Goal: Task Accomplishment & Management: Use online tool/utility

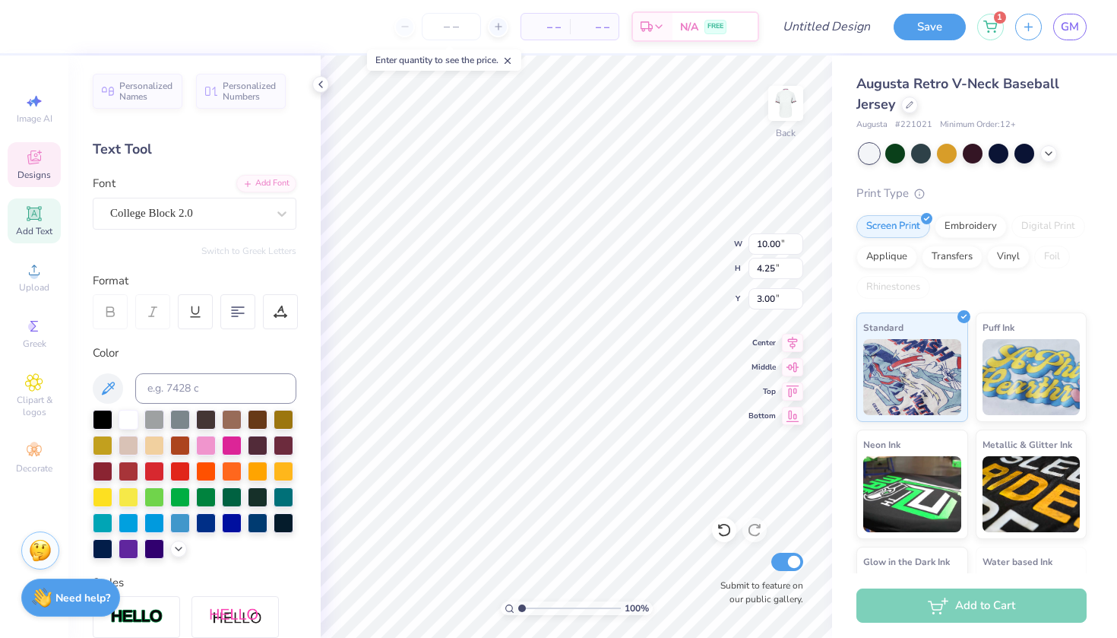
type textarea "saint [PERSON_NAME]"
type textarea "wrestling"
click at [913, 106] on icon at bounding box center [910, 104] width 8 height 8
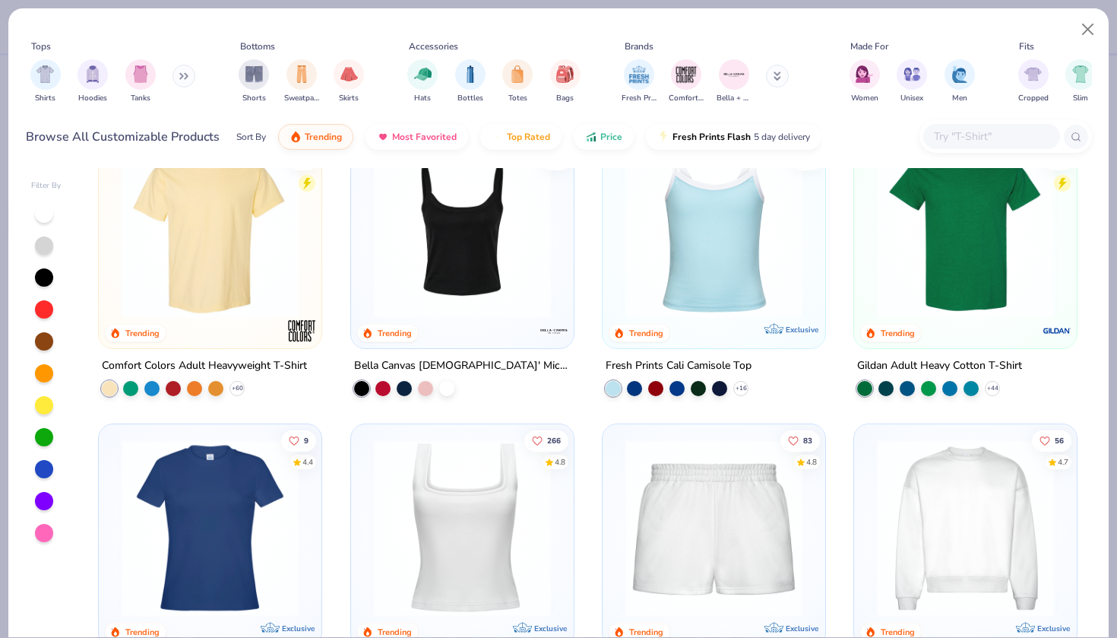
scroll to position [350, 0]
click at [237, 390] on icon at bounding box center [237, 388] width 12 height 12
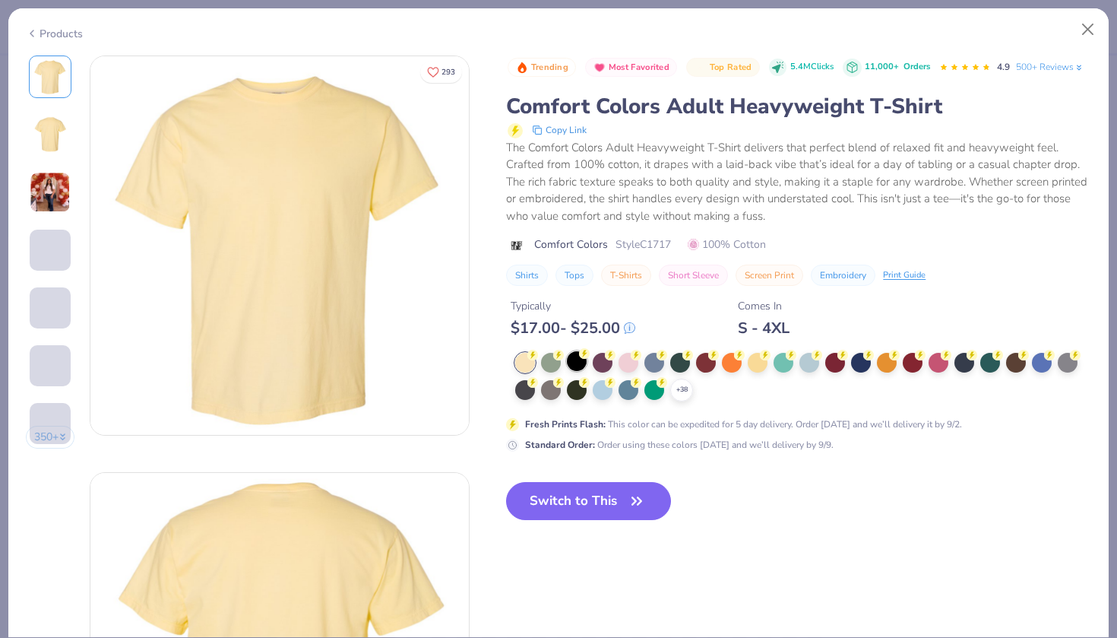
click at [538, 356] on circle at bounding box center [533, 355] width 11 height 11
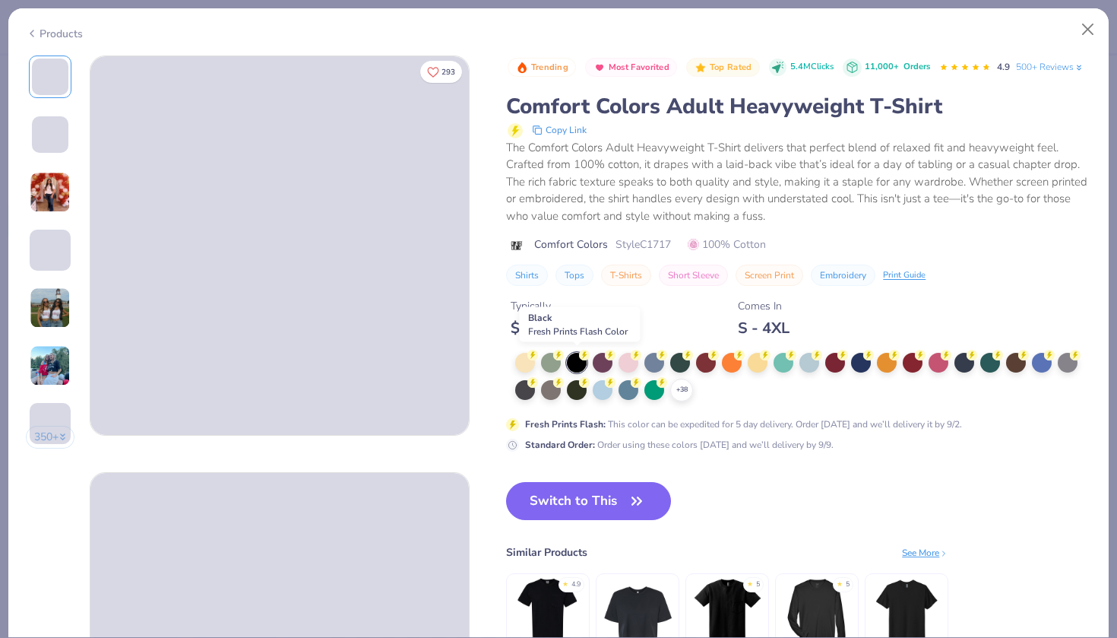
click at [579, 359] on div at bounding box center [577, 363] width 20 height 20
click at [575, 388] on div at bounding box center [577, 389] width 20 height 20
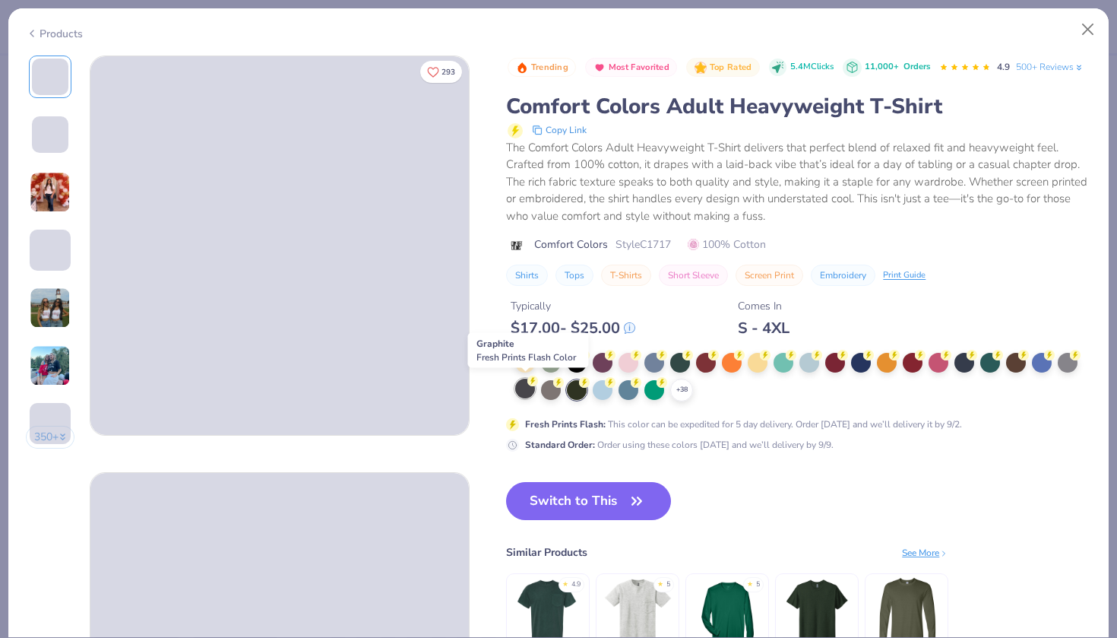
click at [529, 386] on div at bounding box center [525, 389] width 20 height 20
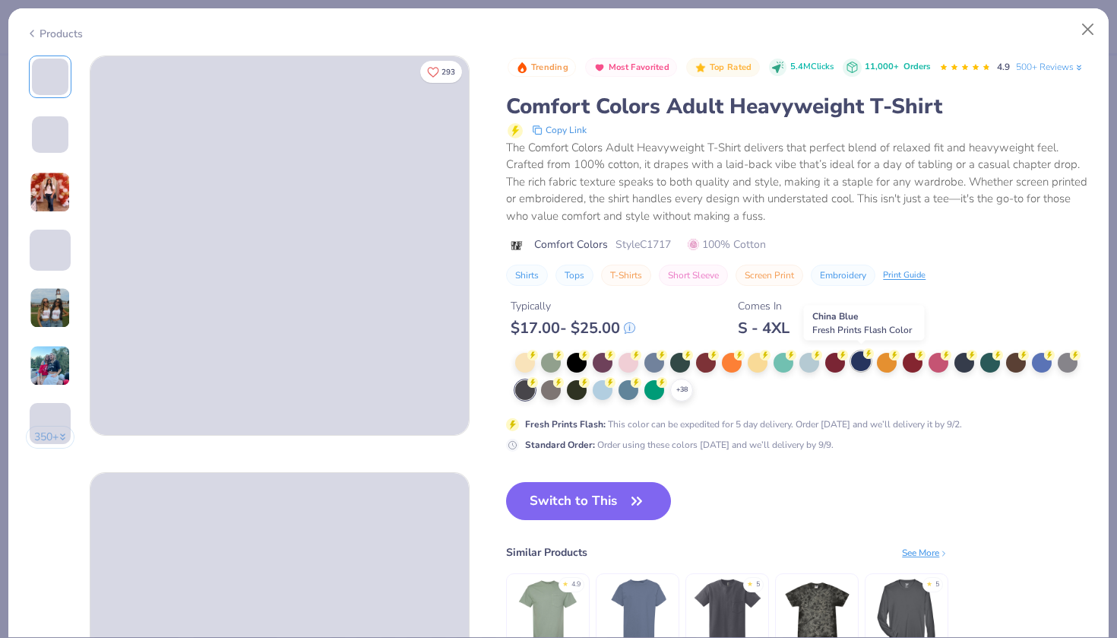
click at [858, 364] on div at bounding box center [861, 361] width 20 height 20
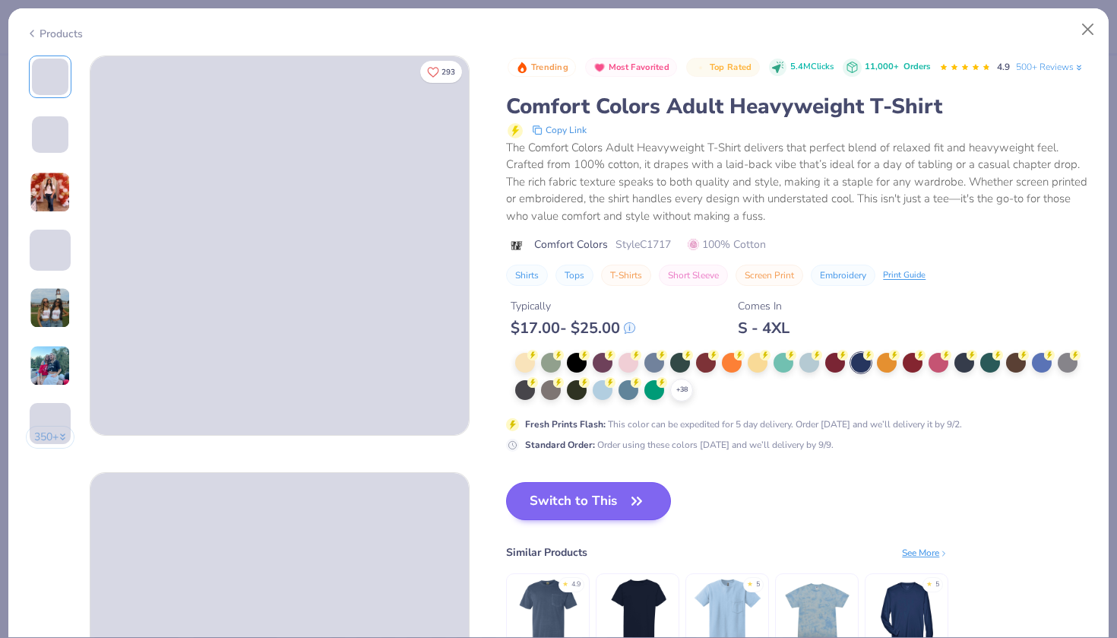
click at [594, 500] on button "Switch to This" at bounding box center [588, 501] width 165 height 38
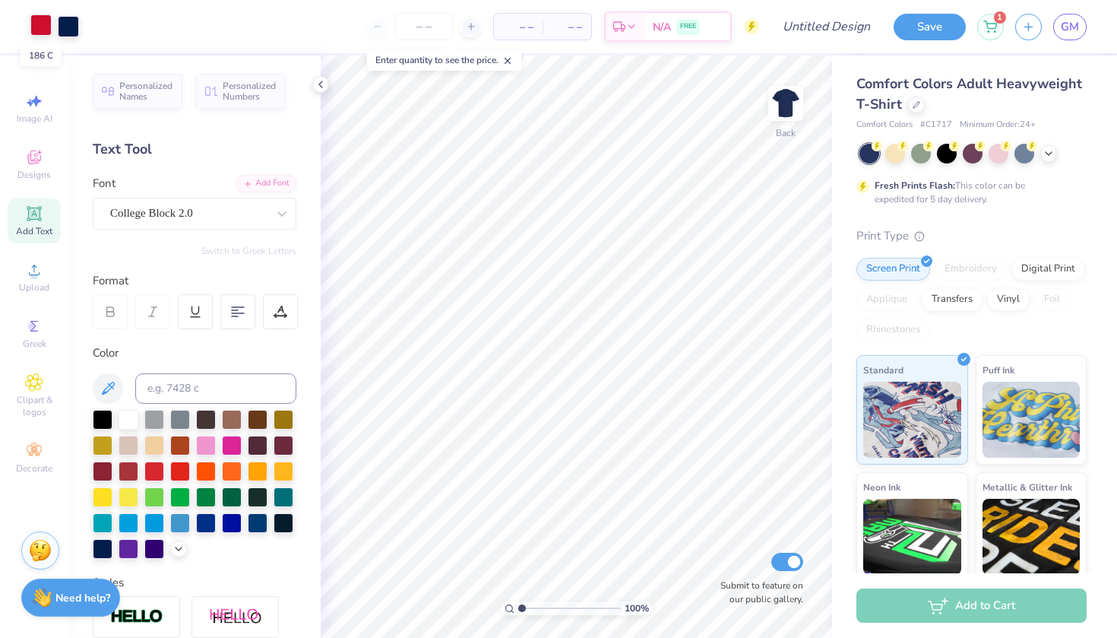
click at [49, 28] on div at bounding box center [40, 24] width 21 height 21
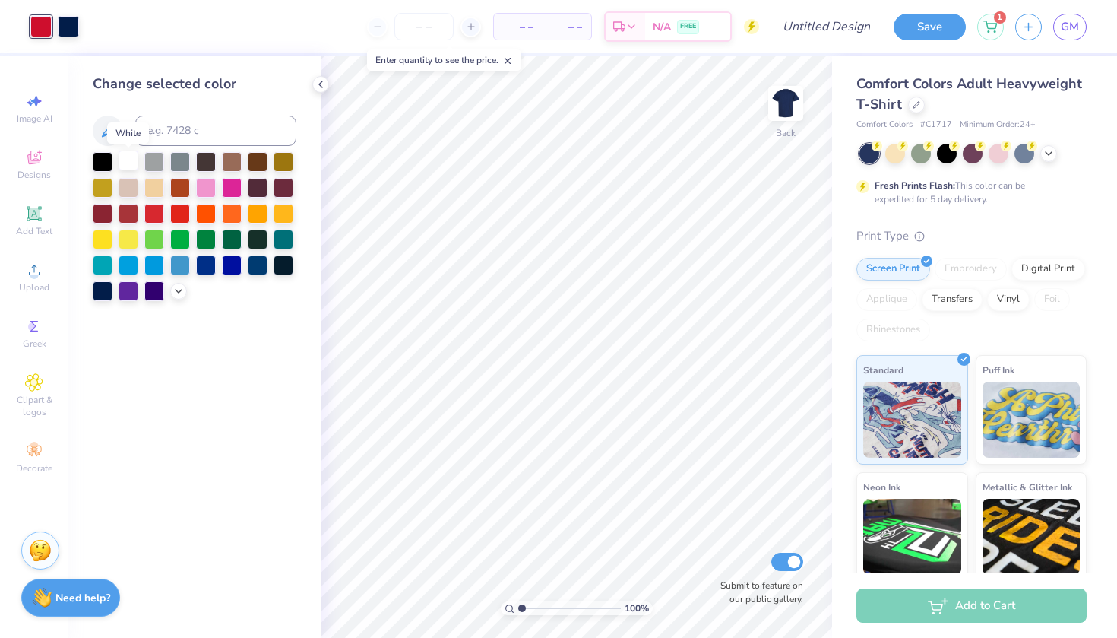
click at [132, 166] on div at bounding box center [129, 161] width 20 height 20
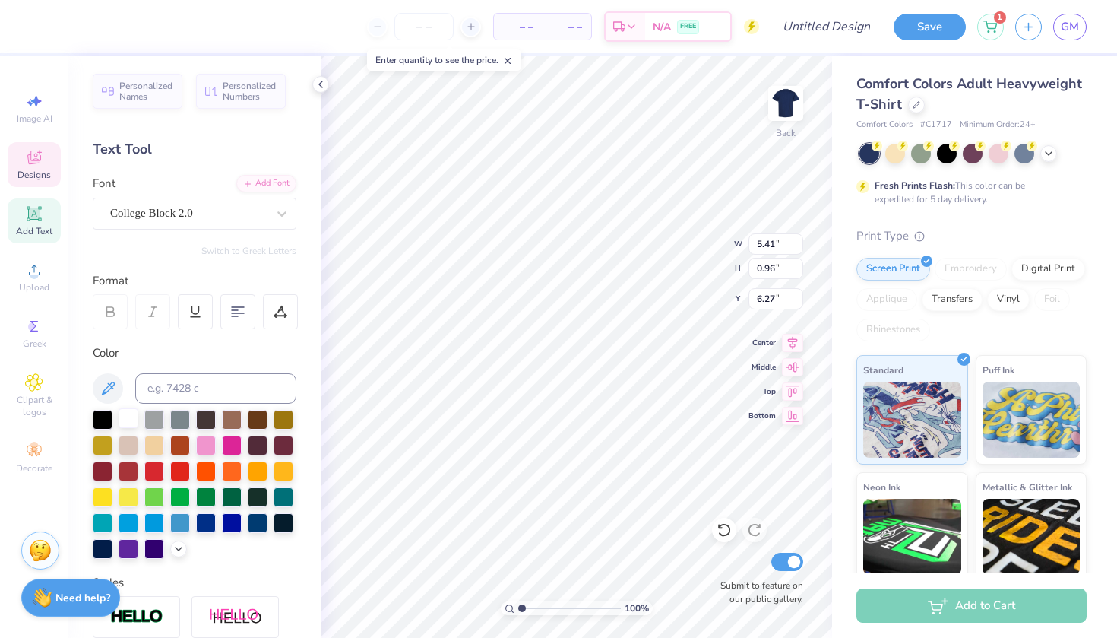
click at [121, 417] on div at bounding box center [129, 418] width 20 height 20
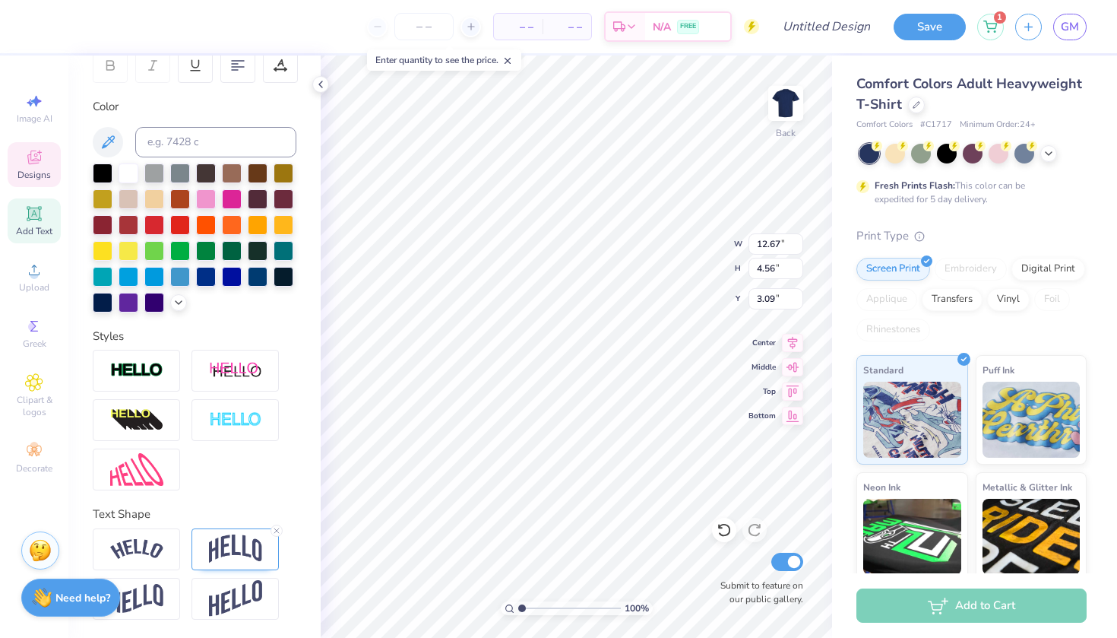
scroll to position [246, 0]
click at [217, 553] on img at bounding box center [235, 548] width 53 height 29
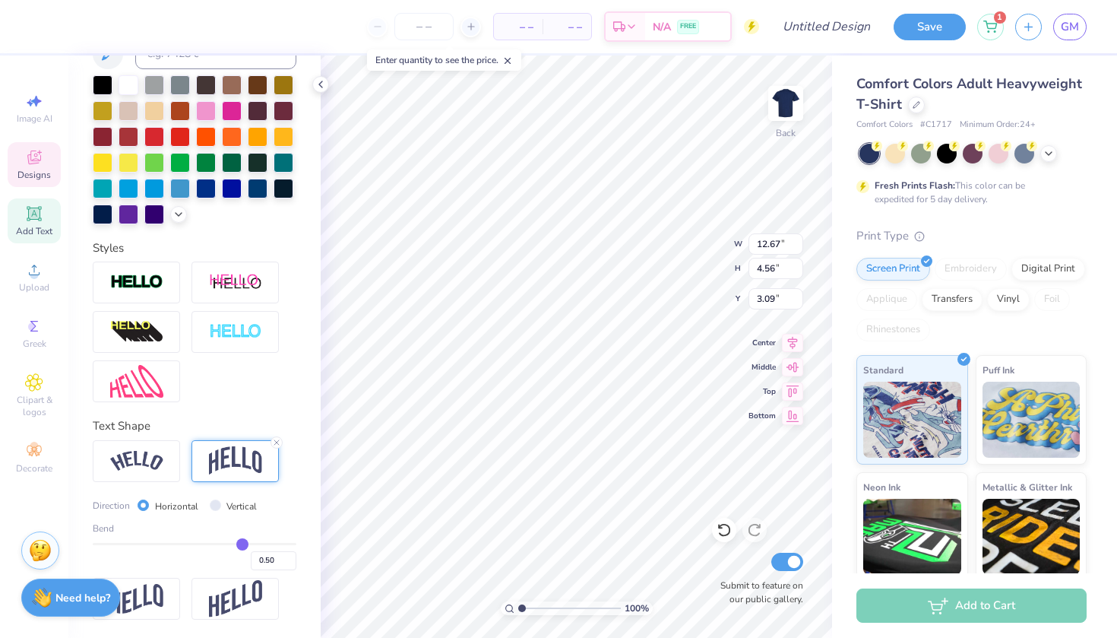
scroll to position [335, 0]
type input "0.49"
type input "0.48"
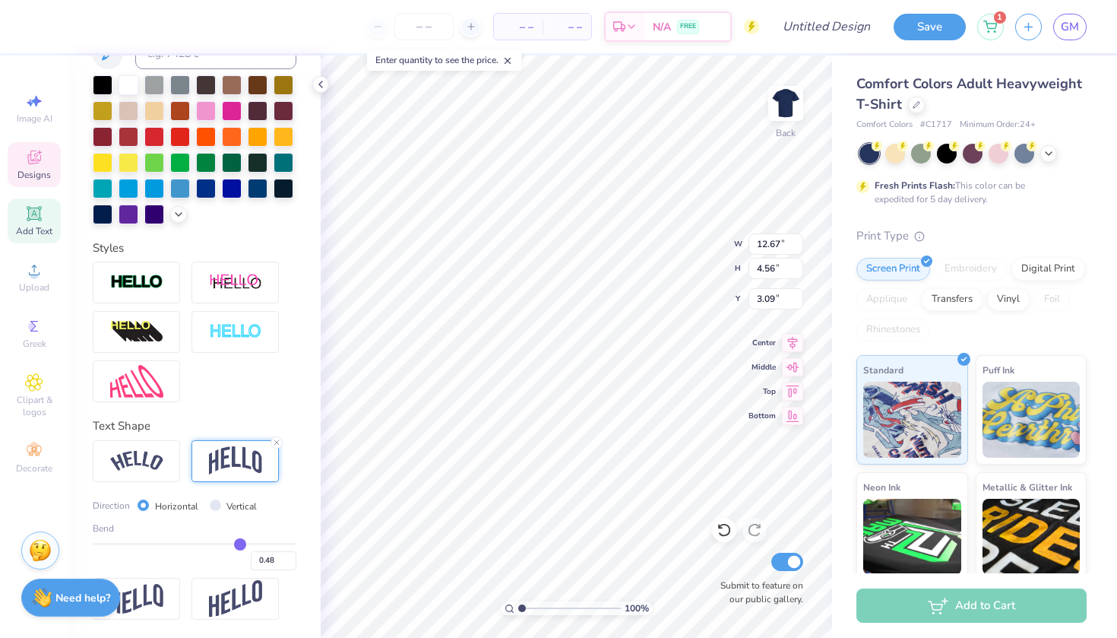
type input "0.47"
type input "0.46"
type input "0.45"
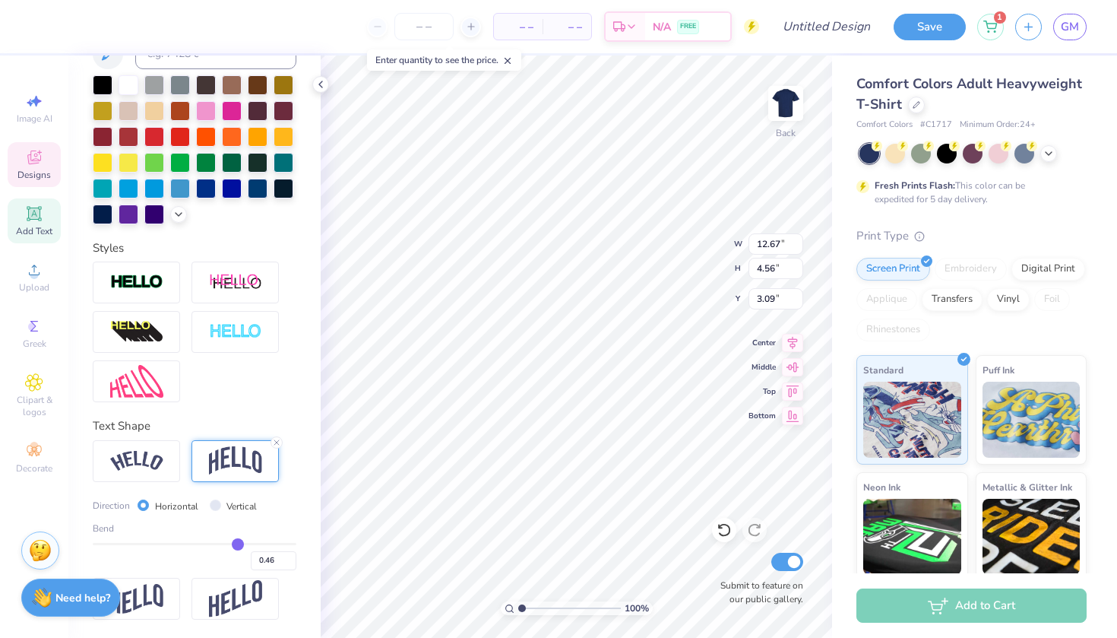
type input "0.45"
type input "0.44"
type input "0.43"
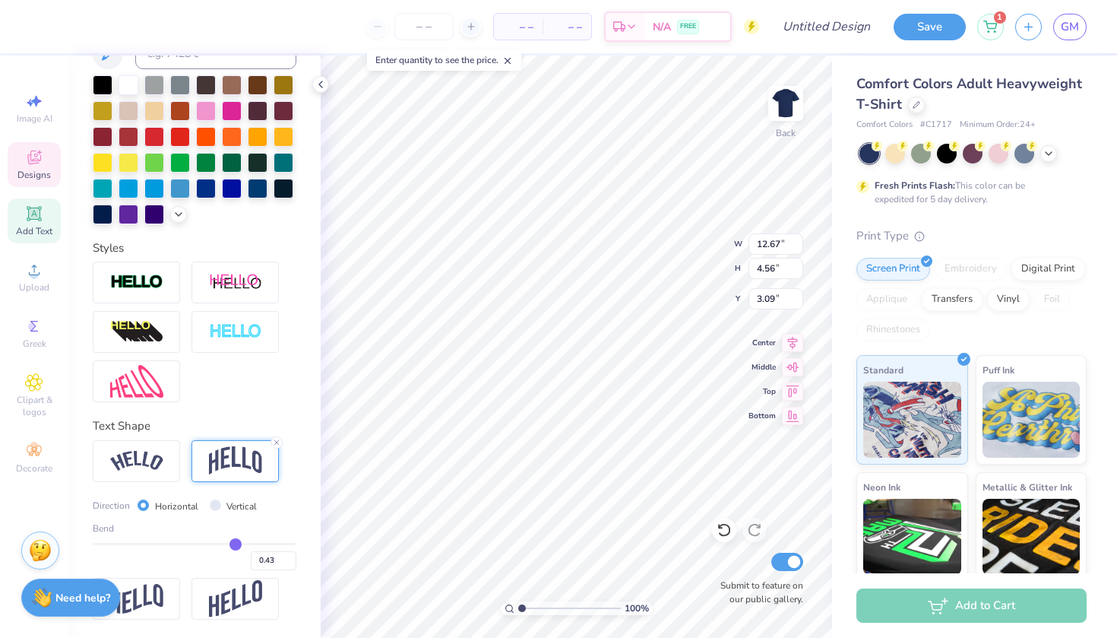
type input "0.43"
click at [236, 545] on input "range" at bounding box center [195, 544] width 204 height 2
type input "4.21"
type input "3.27"
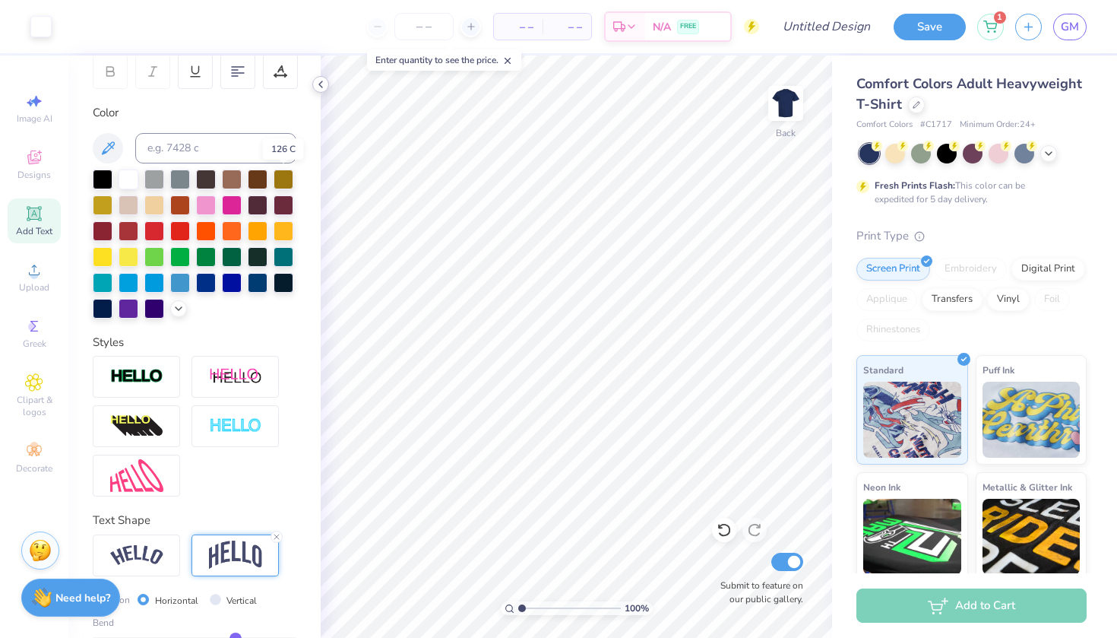
scroll to position [131, 0]
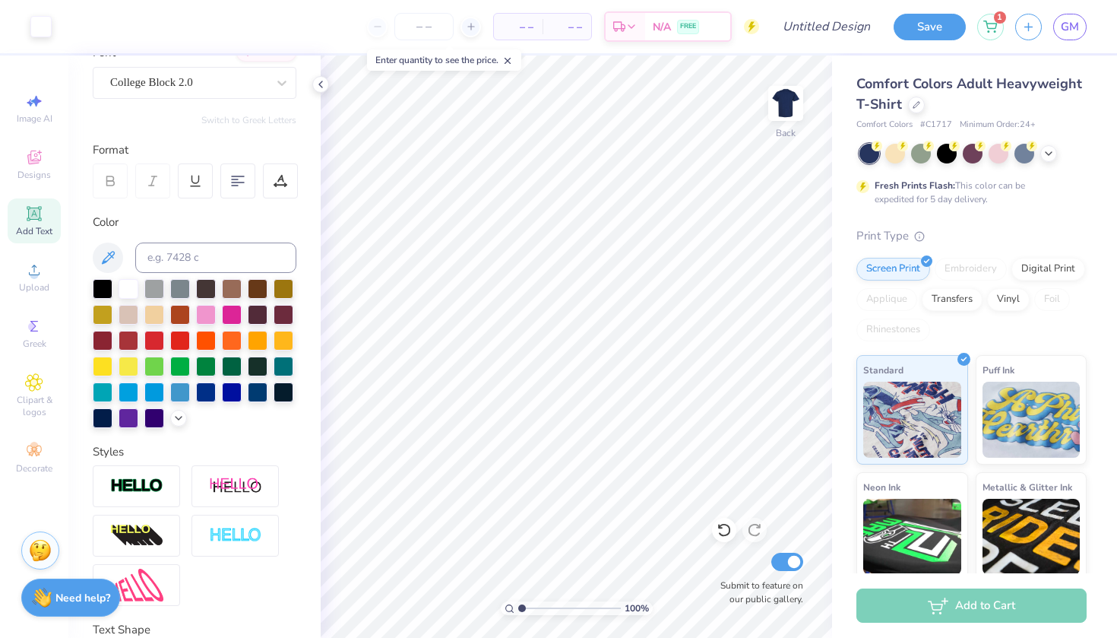
click at [805, 53] on div "Art colors – – Per Item – – Total Est. Delivery N/A FREE Design Title Save 1 GM…" at bounding box center [558, 319] width 1117 height 638
click at [815, 36] on input "Design Title" at bounding box center [845, 26] width 74 height 30
type input "k"
type input "llll"
click at [899, 38] on div "Save" at bounding box center [930, 27] width 72 height 27
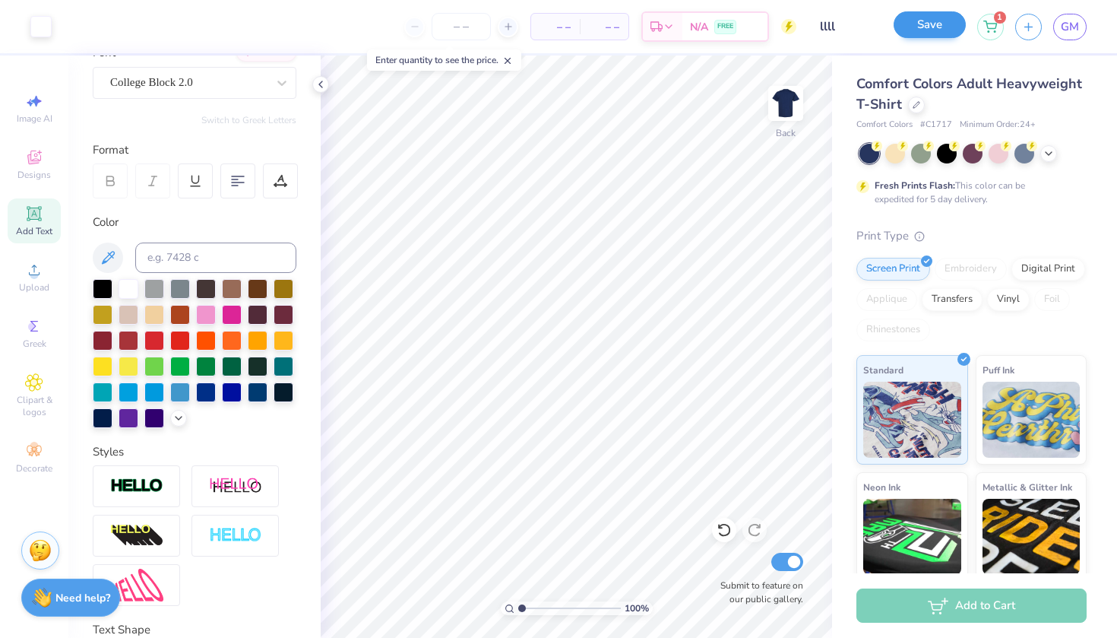
click at [908, 34] on button "Save" at bounding box center [930, 24] width 72 height 27
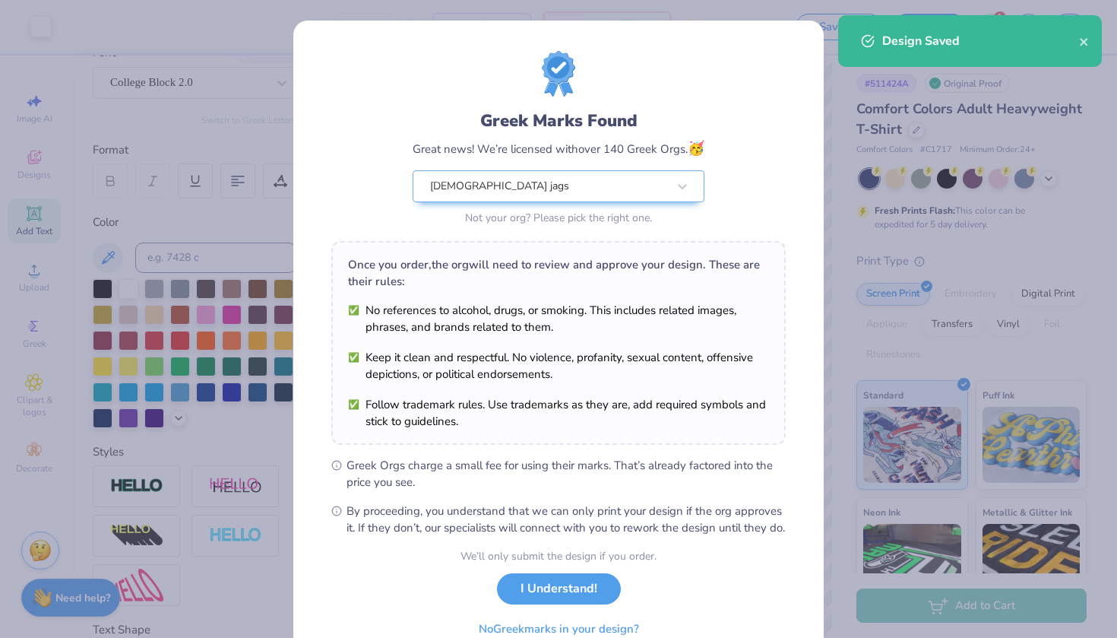
click at [394, 165] on div "Greek Marks Found Great news! We’re licensed with over 140 Greek Orgs. 🥳 [DEMOG…" at bounding box center [558, 140] width 455 height 178
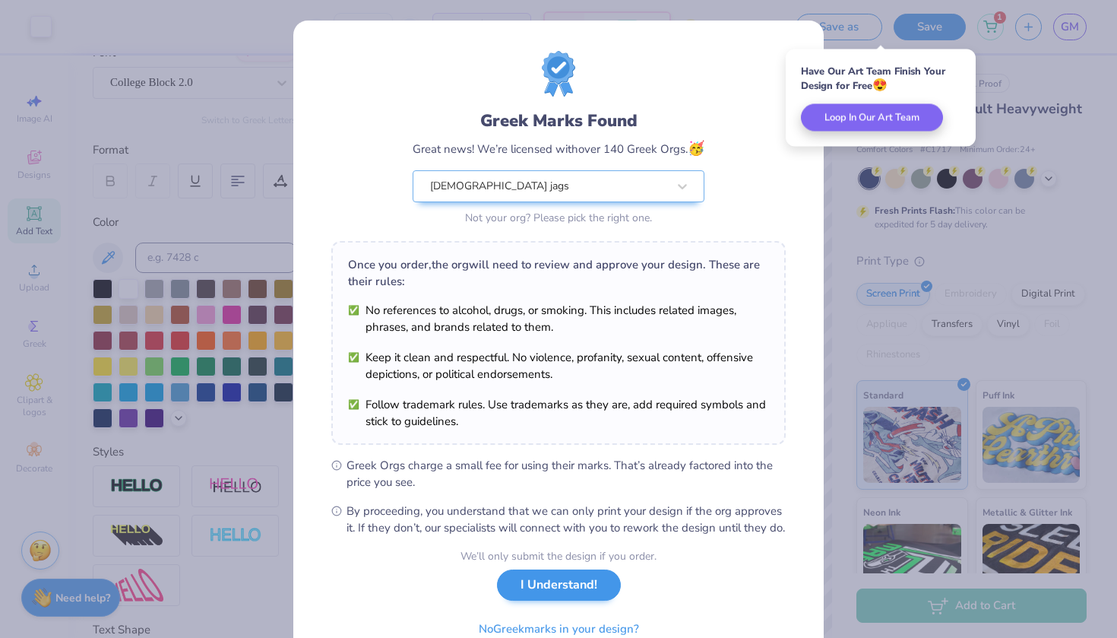
click at [574, 601] on button "I Understand!" at bounding box center [559, 584] width 124 height 31
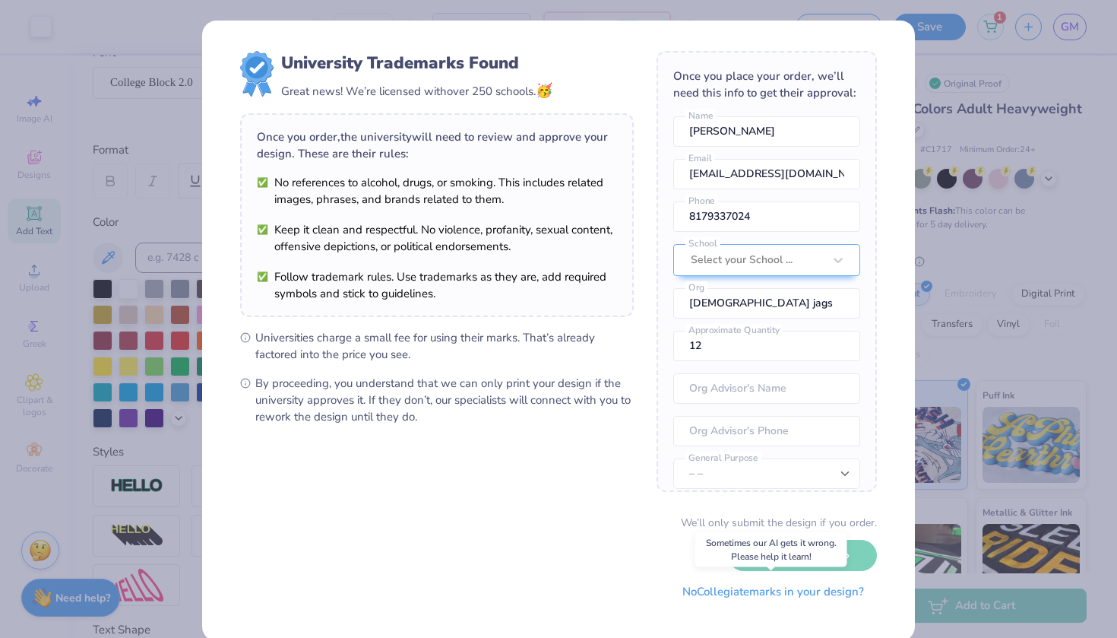
click at [798, 595] on button "No Collegiate marks in your design?" at bounding box center [774, 591] width 208 height 31
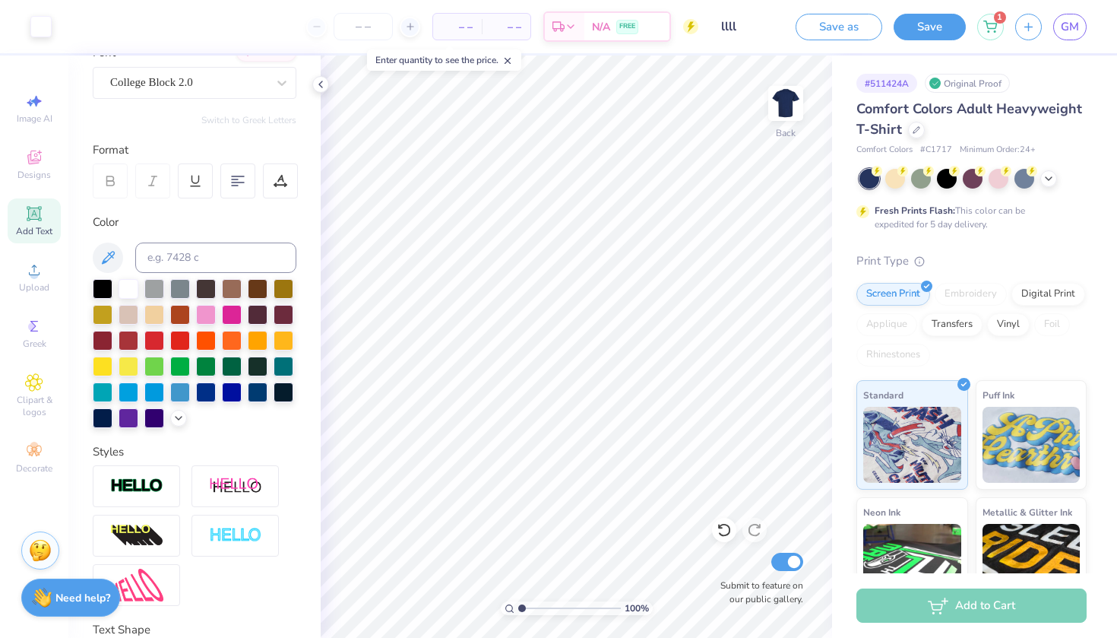
click at [76, 70] on div "Personalized Names Personalized Numbers Text Tool Add Font Font College Block 2…" at bounding box center [194, 346] width 252 height 582
click at [1060, 32] on link "GM" at bounding box center [1070, 27] width 33 height 27
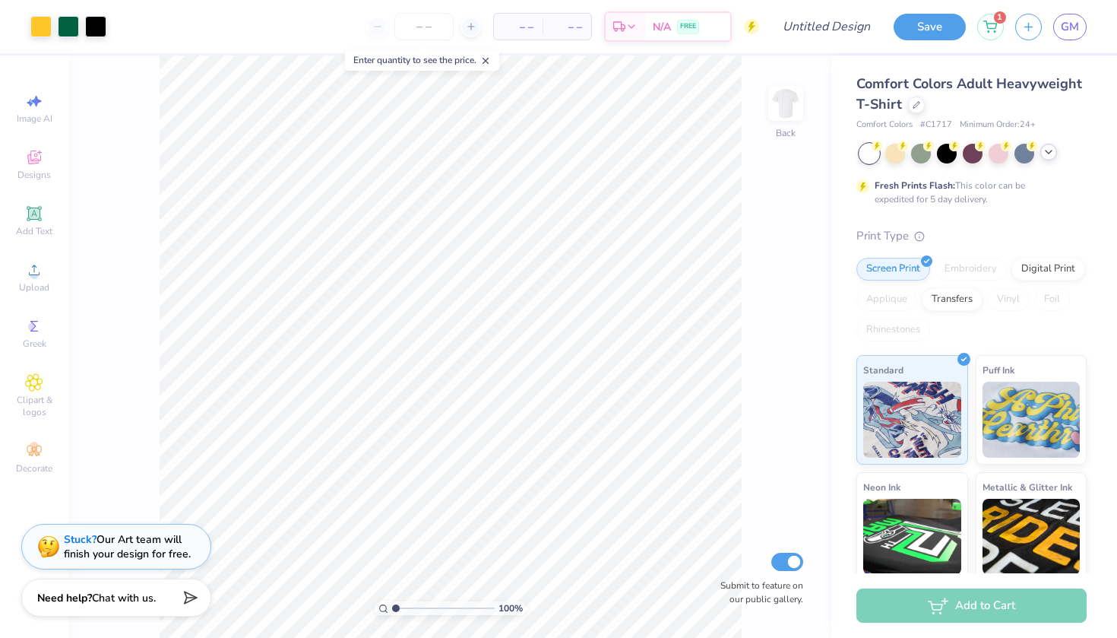
click at [1043, 159] on div at bounding box center [1049, 152] width 17 height 17
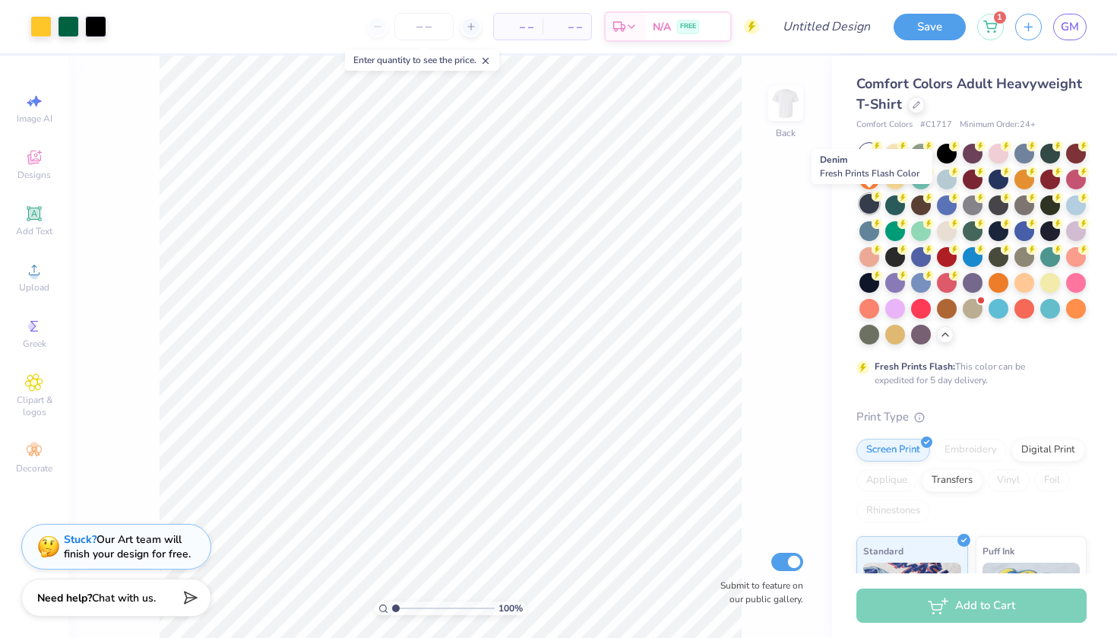
click at [871, 204] on div at bounding box center [870, 204] width 20 height 20
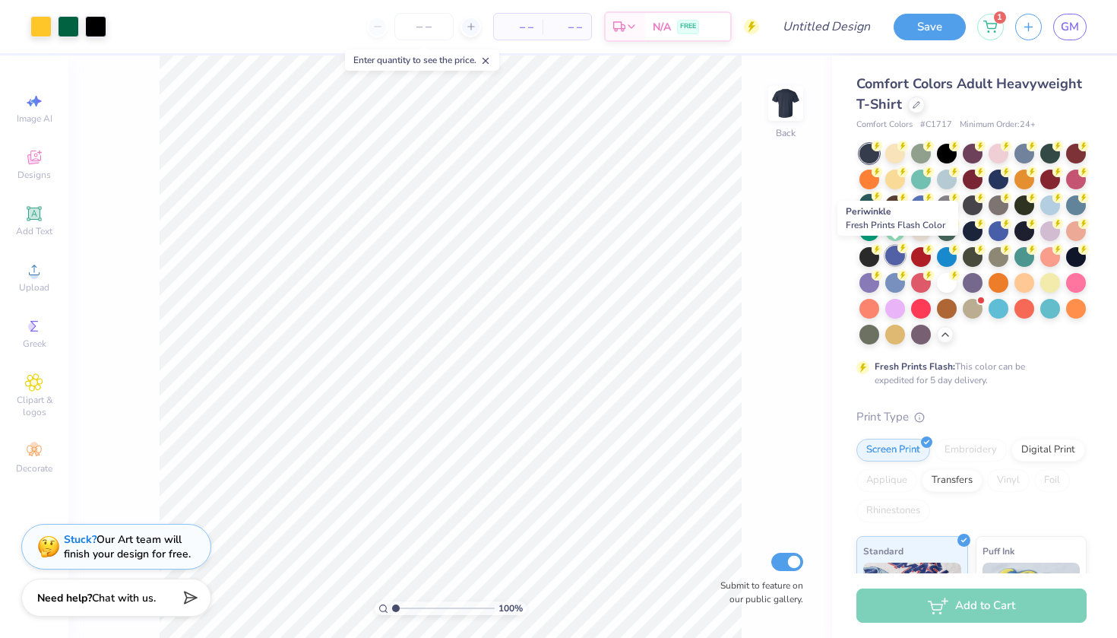
click at [889, 255] on div at bounding box center [896, 256] width 20 height 20
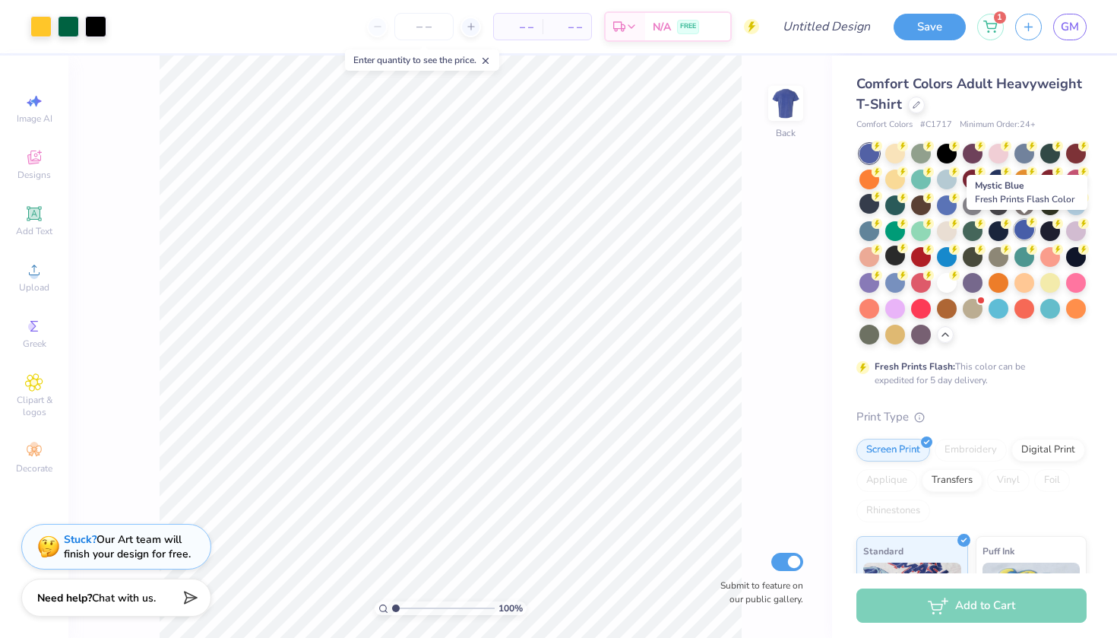
click at [1032, 227] on div at bounding box center [1025, 230] width 20 height 20
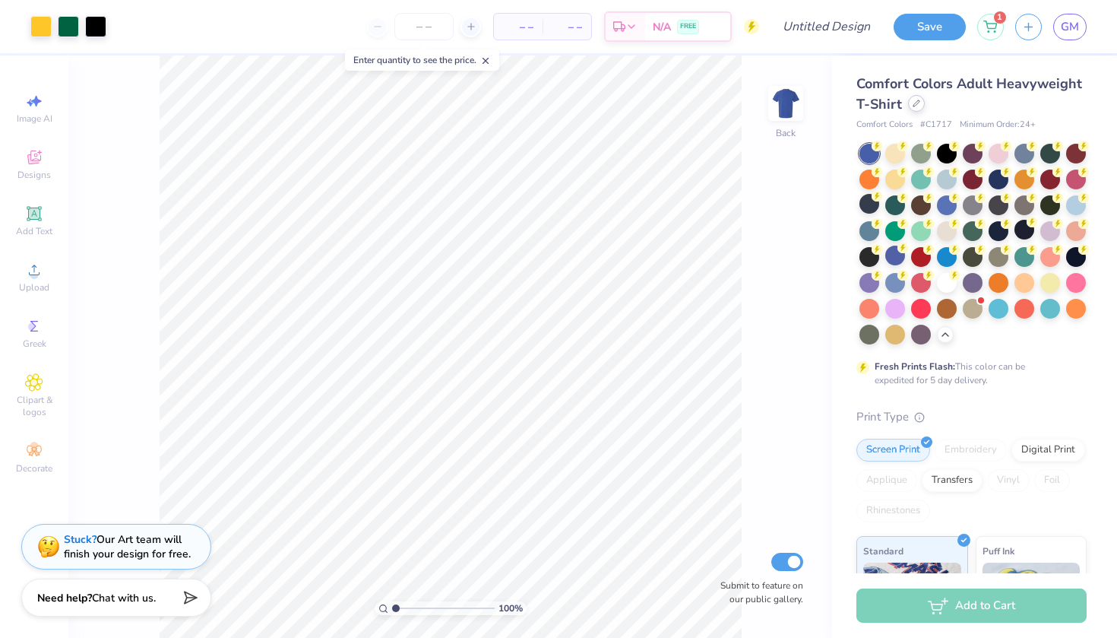
click at [911, 107] on div at bounding box center [916, 103] width 17 height 17
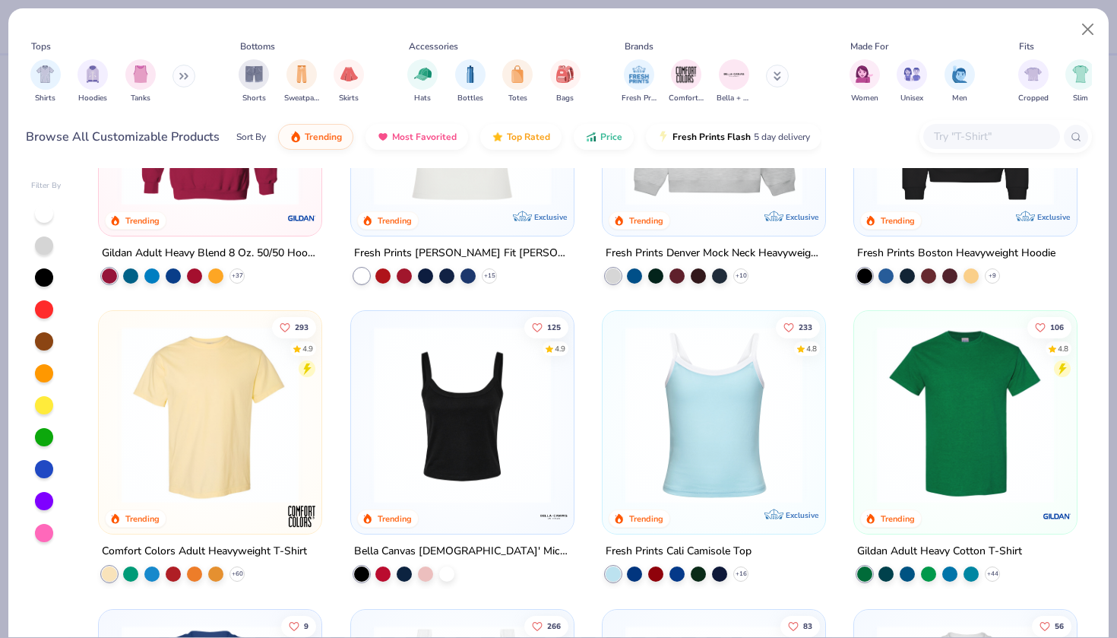
scroll to position [170, 0]
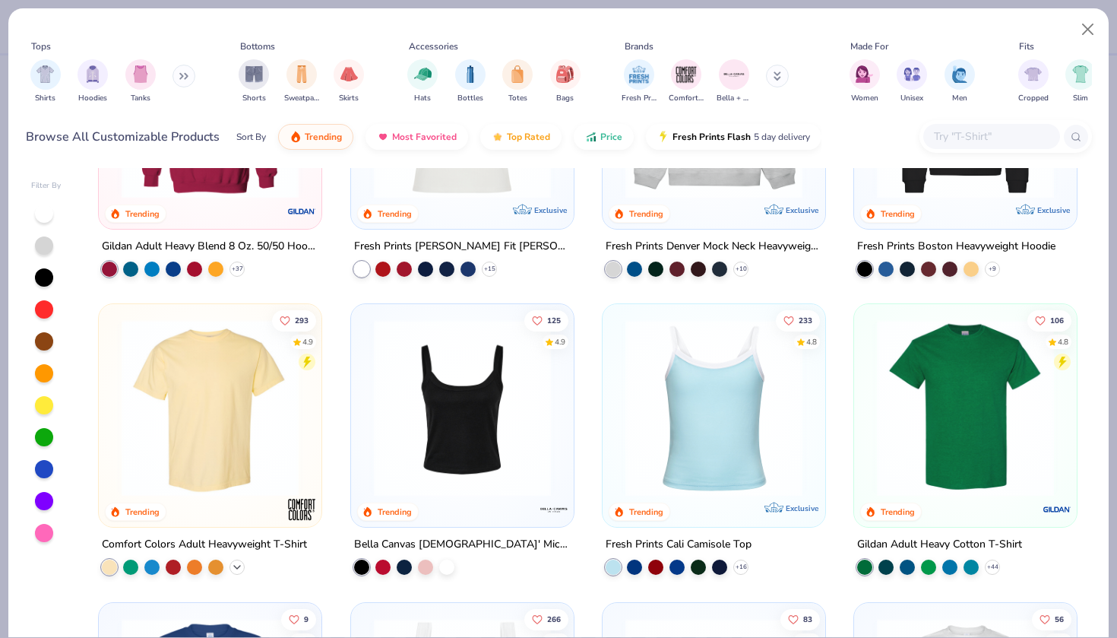
click at [236, 561] on icon at bounding box center [237, 567] width 12 height 12
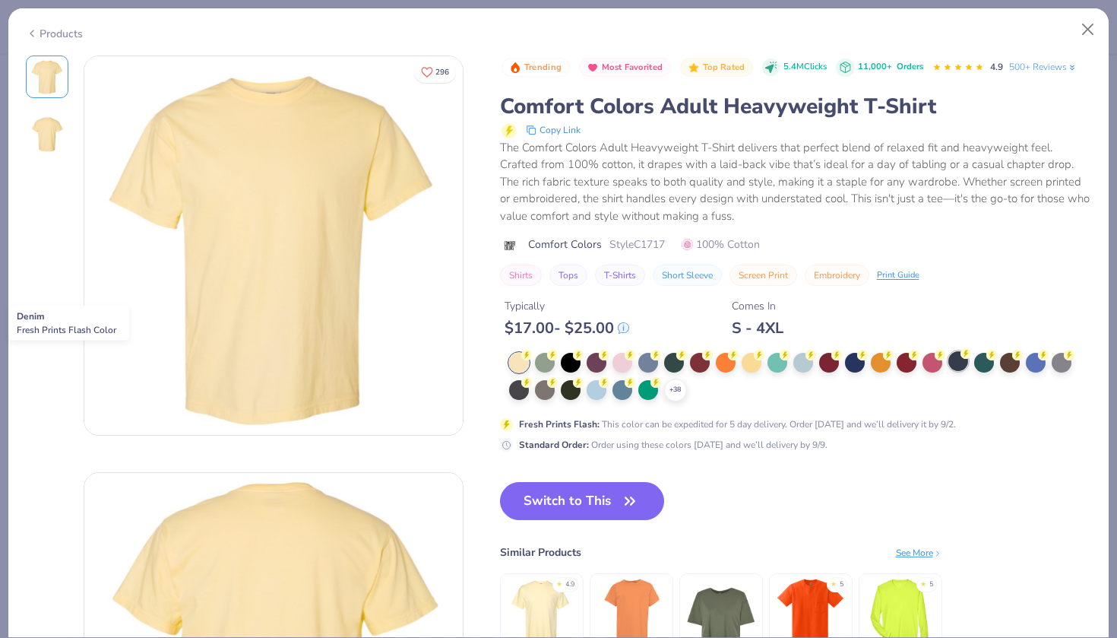
click at [960, 366] on div at bounding box center [959, 361] width 20 height 20
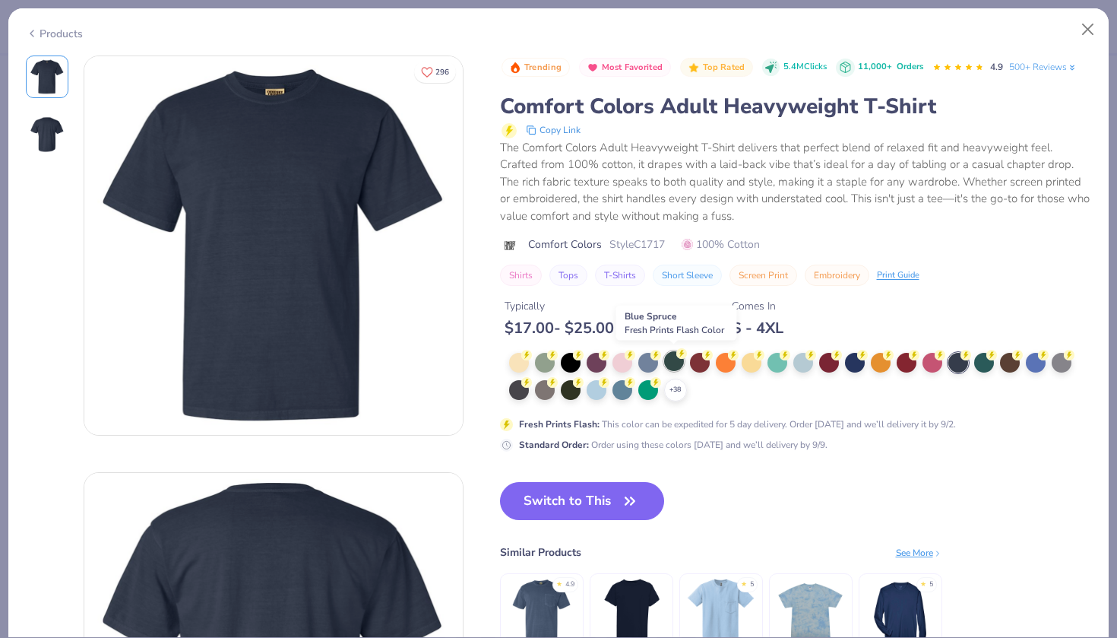
click at [671, 364] on div at bounding box center [674, 361] width 20 height 20
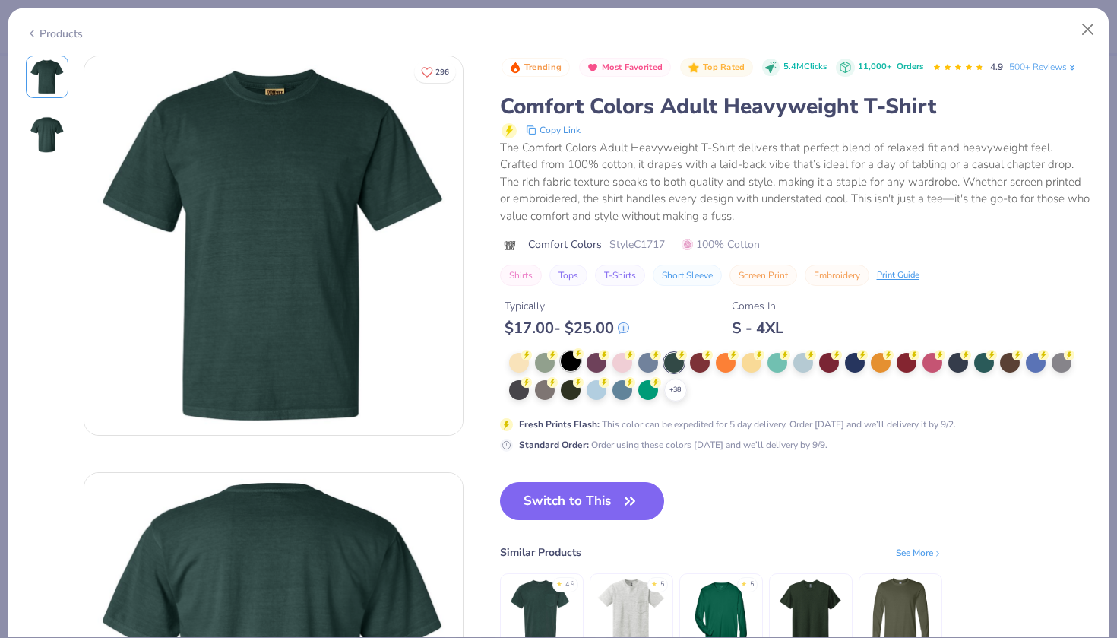
click at [577, 358] on div at bounding box center [571, 361] width 20 height 20
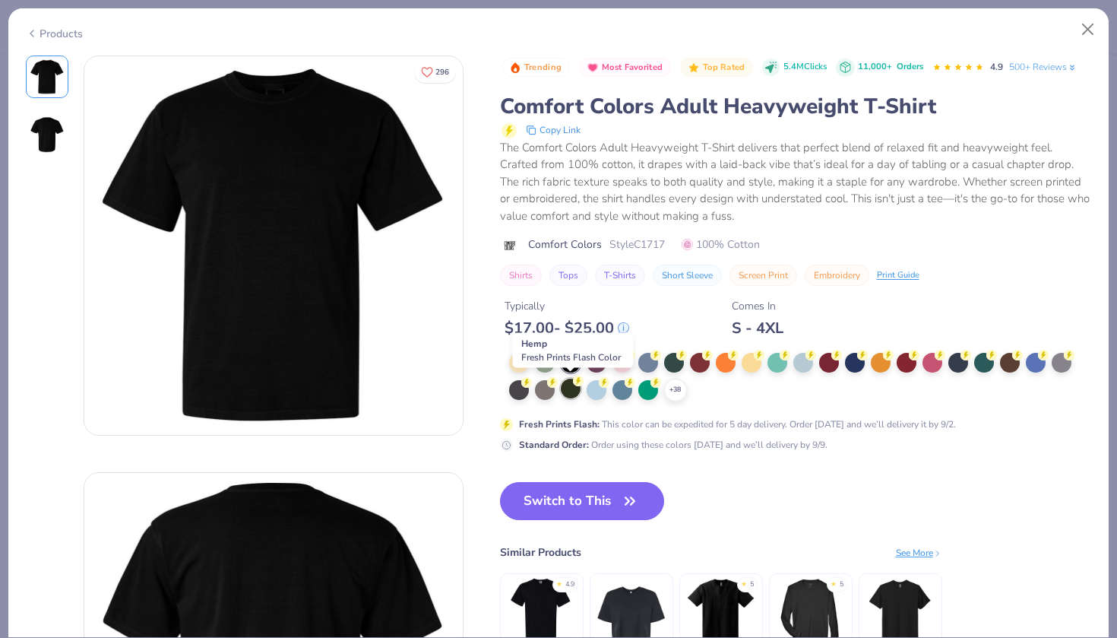
click at [566, 381] on div at bounding box center [571, 389] width 20 height 20
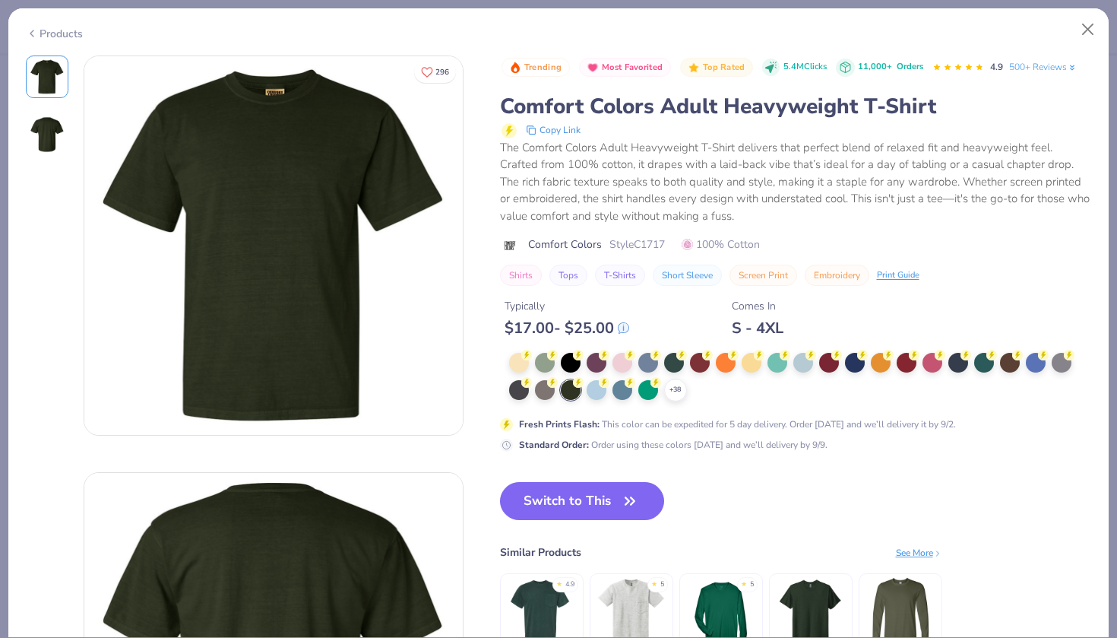
click at [534, 395] on div "+ 38" at bounding box center [800, 377] width 583 height 49
click at [529, 389] on div at bounding box center [519, 389] width 20 height 20
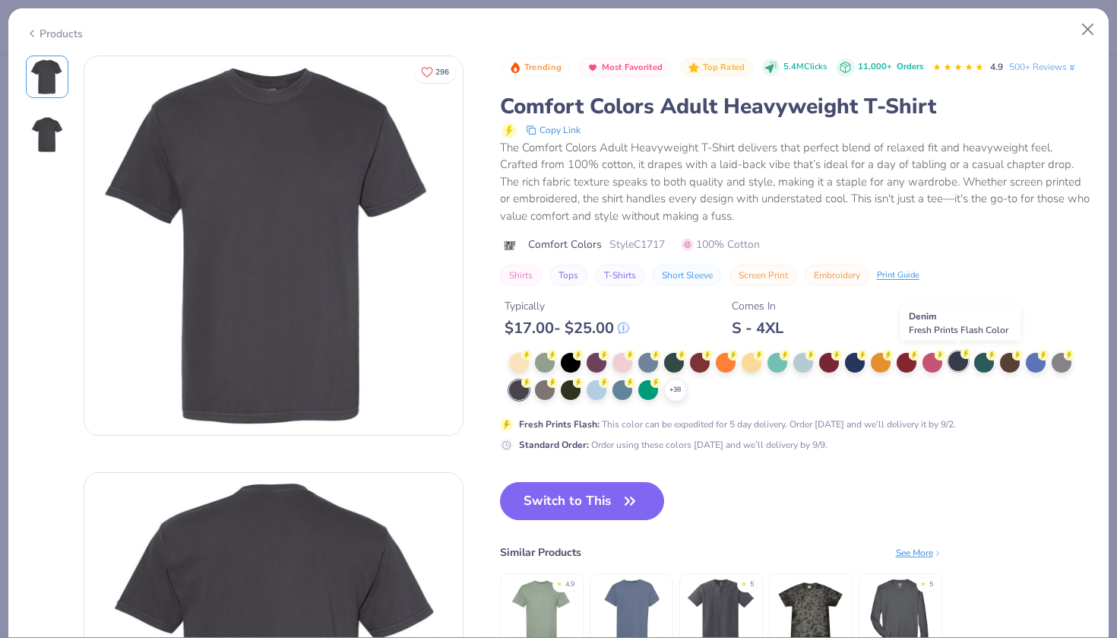
click at [953, 363] on div at bounding box center [959, 361] width 20 height 20
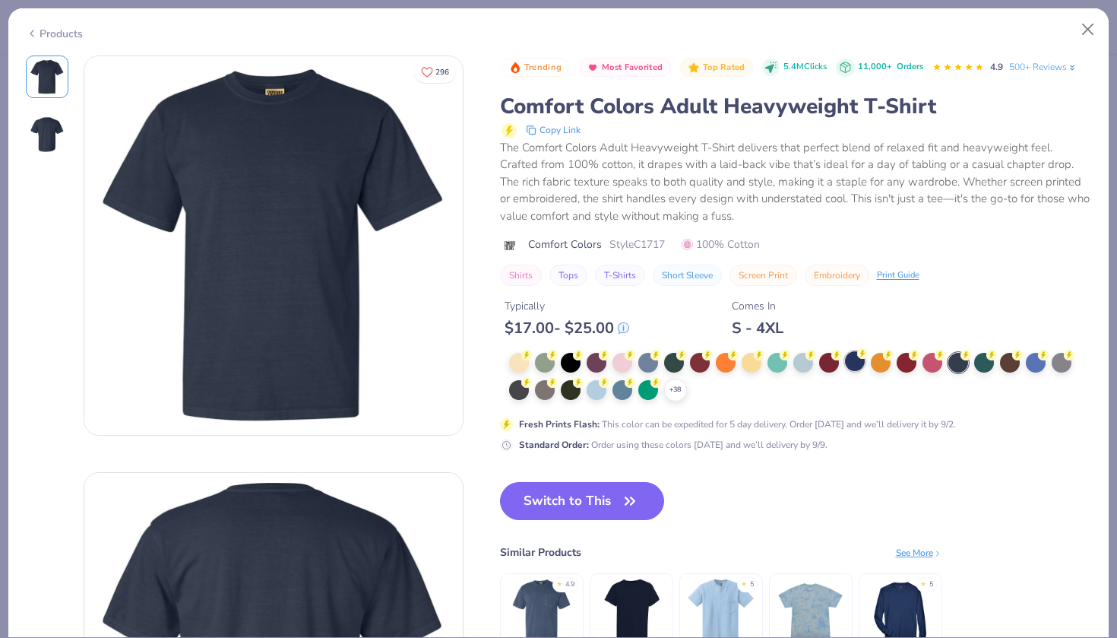
click at [860, 369] on div at bounding box center [855, 361] width 20 height 20
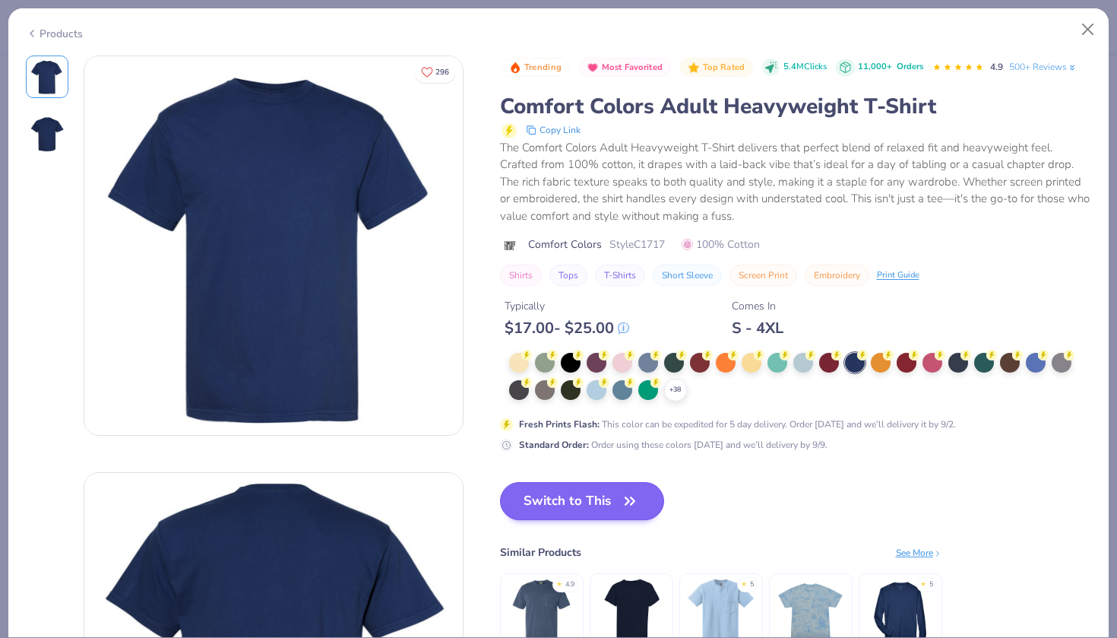
click at [525, 502] on button "Switch to This" at bounding box center [582, 501] width 165 height 38
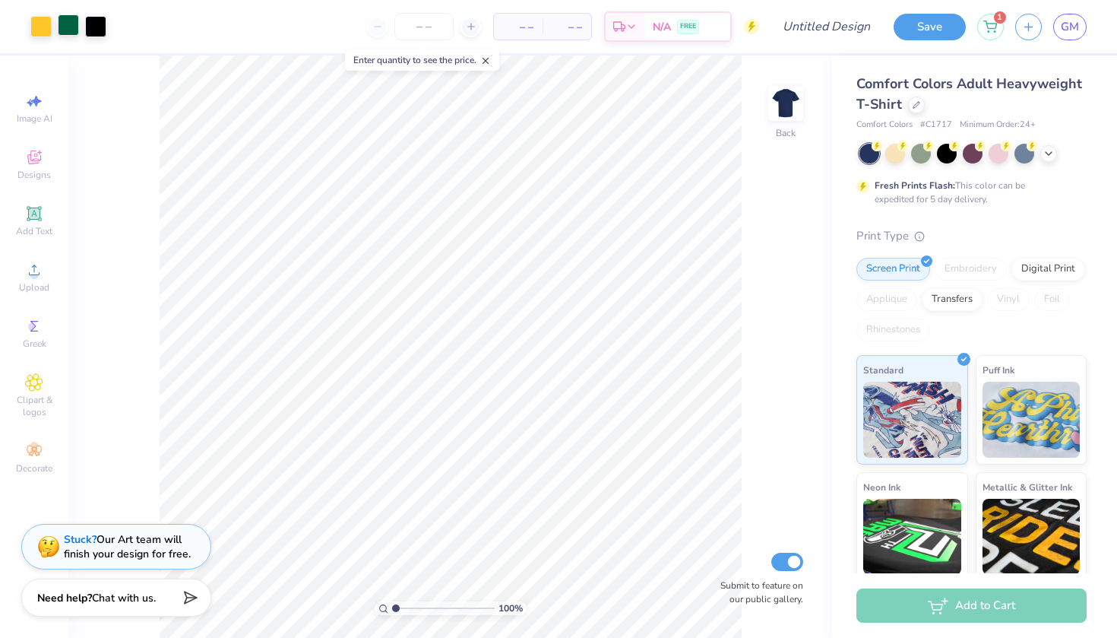
click at [58, 23] on div at bounding box center [68, 24] width 21 height 21
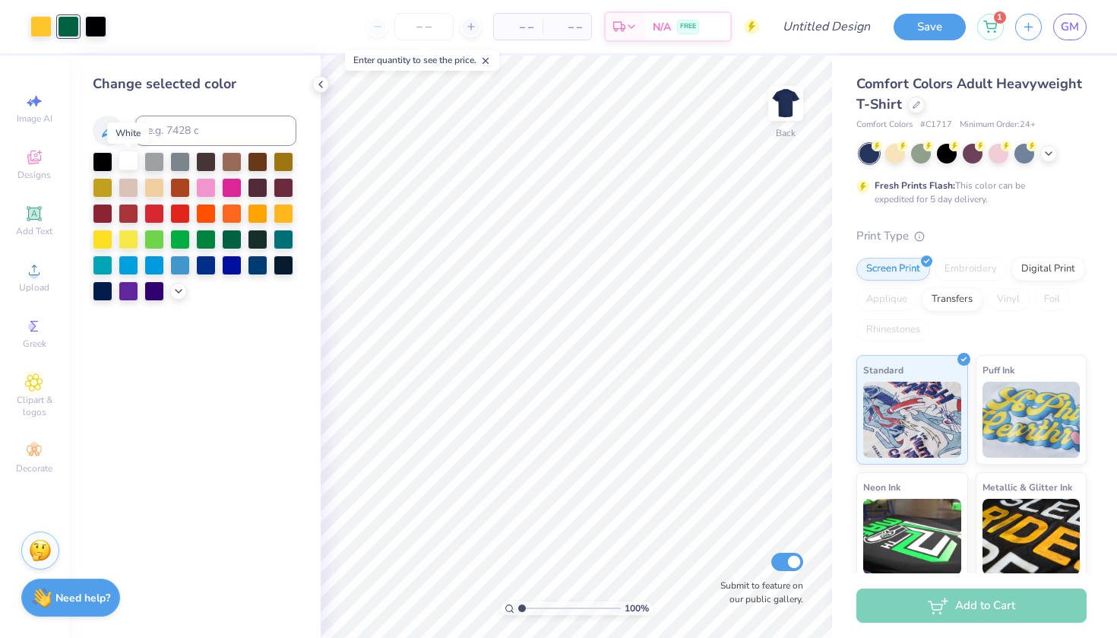
click at [128, 166] on div at bounding box center [129, 161] width 20 height 20
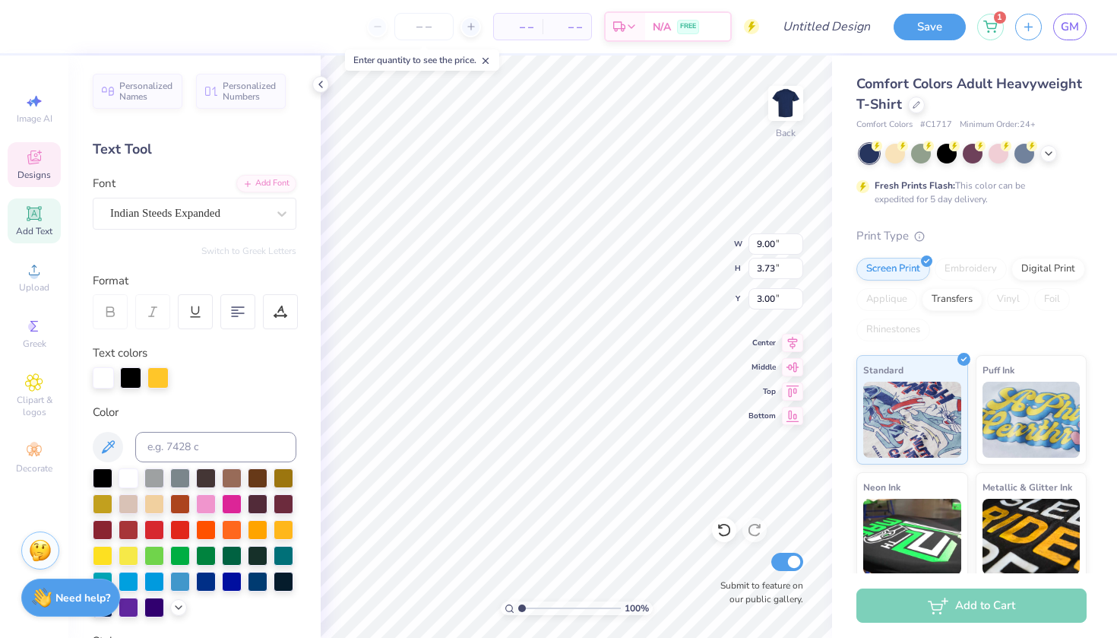
type textarea "saint [PERSON_NAME]"
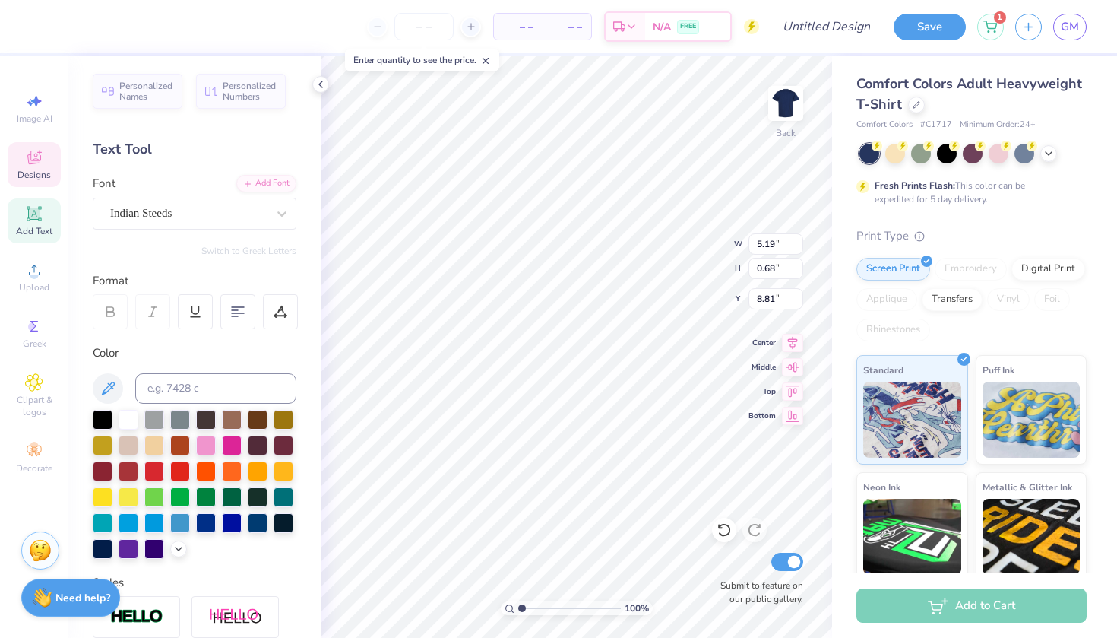
type textarea "wres"
type input "3.05"
click at [103, 8] on div "– – Per Item – – Total Est. Delivery N/A FREE" at bounding box center [401, 26] width 718 height 53
